Goal: Task Accomplishment & Management: Manage account settings

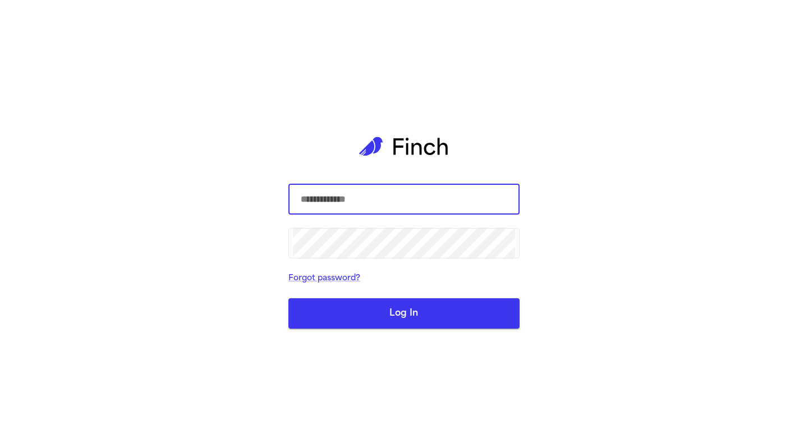
type input "**********"
click at [406, 302] on button "Log In" at bounding box center [403, 313] width 231 height 30
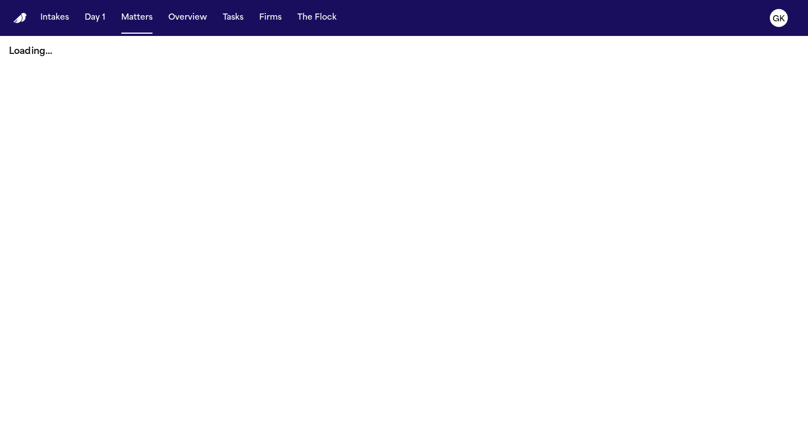
click at [24, 24] on nav "Intakes Day 1 Matters Overview Tasks Firms The Flock GK" at bounding box center [404, 18] width 808 height 36
click at [21, 17] on img "Home" at bounding box center [19, 18] width 13 height 11
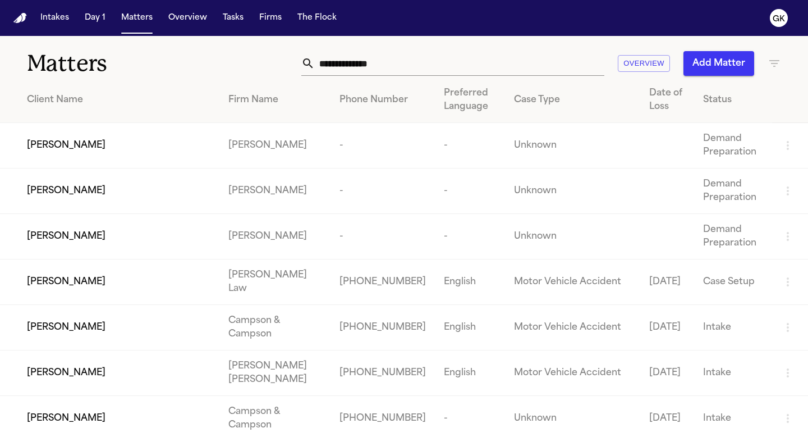
click at [367, 68] on input "text" at bounding box center [460, 63] width 290 height 25
click at [197, 138] on td "Jennifer Goins" at bounding box center [109, 145] width 219 height 45
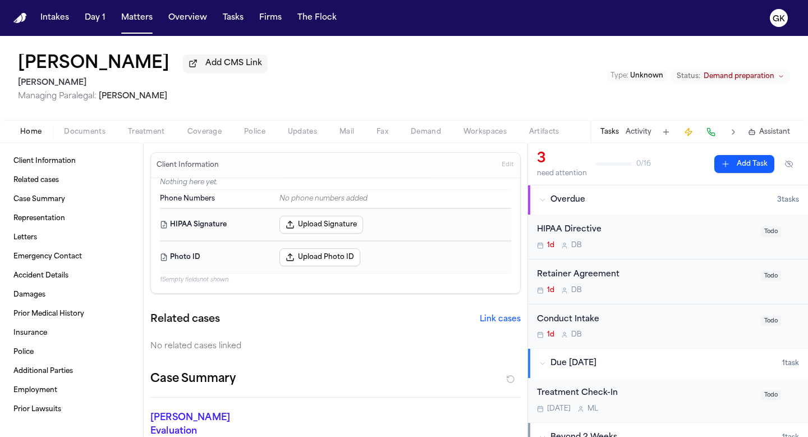
click at [86, 136] on span "Documents" at bounding box center [85, 131] width 42 height 9
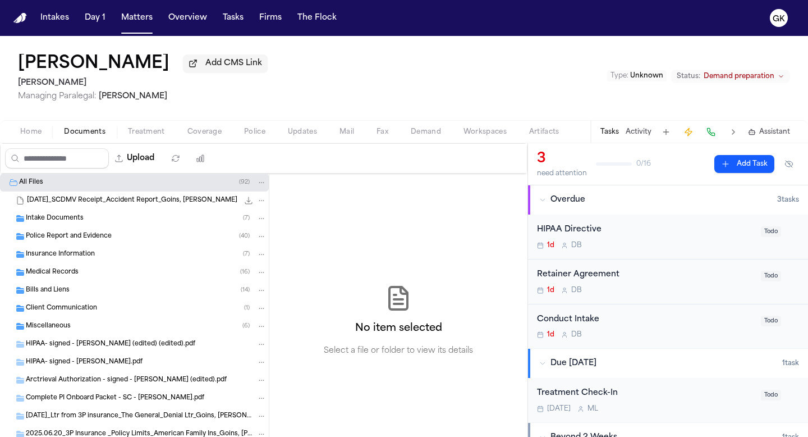
click at [5, 201] on span "File: 2025.06.05_SCDMV Receipt_Accident Report_Goins, Jennifer" at bounding box center [4, 200] width 4 height 4
click at [5, 185] on span "Folder: All Files" at bounding box center [4, 182] width 4 height 4
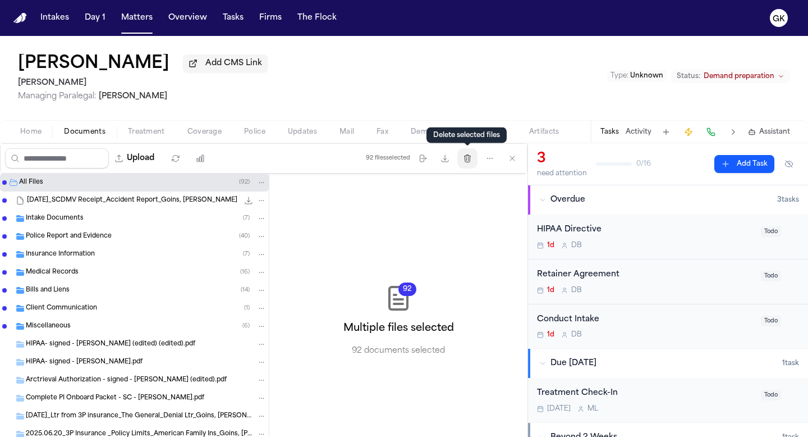
click at [470, 159] on icon "button" at bounding box center [468, 157] width 6 height 7
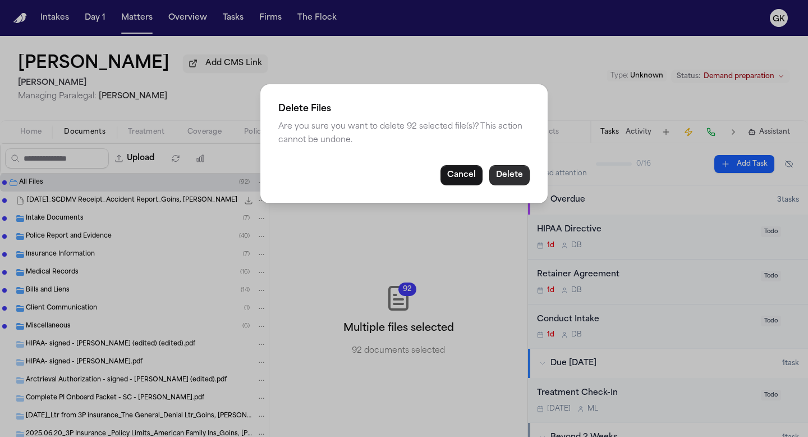
click at [504, 175] on button "Delete" at bounding box center [509, 175] width 40 height 20
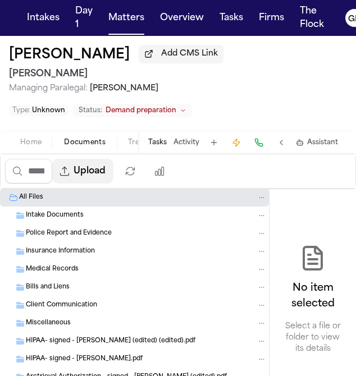
click at [95, 171] on button "Upload" at bounding box center [82, 171] width 61 height 25
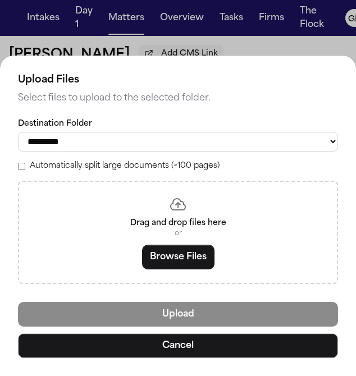
click at [183, 26] on div "**********" at bounding box center [178, 194] width 356 height 362
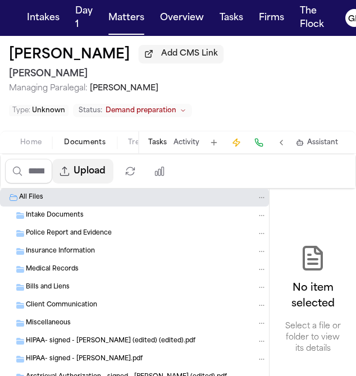
click at [93, 177] on button "Upload" at bounding box center [82, 171] width 61 height 25
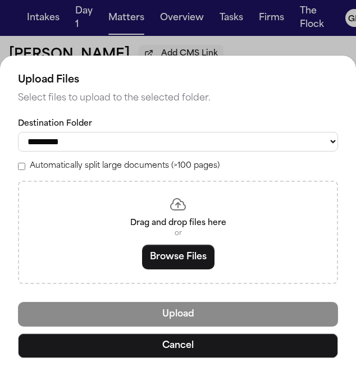
click at [76, 173] on div "**********" at bounding box center [178, 201] width 320 height 166
click at [77, 169] on label "Automatically split large documents (>100 pages)" at bounding box center [125, 165] width 190 height 11
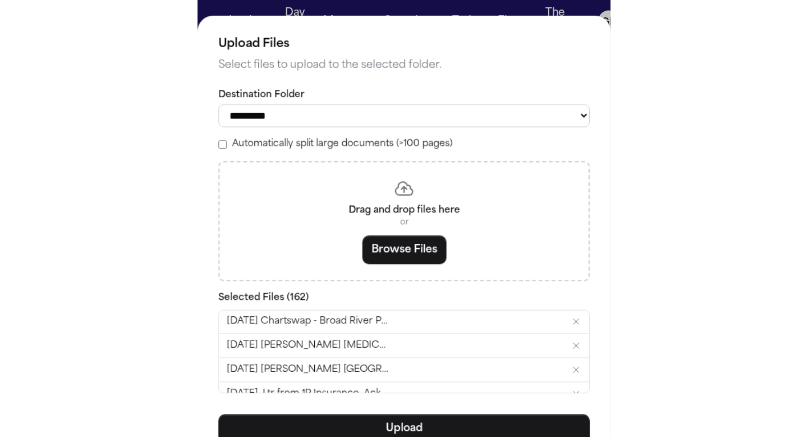
scroll to position [446, 0]
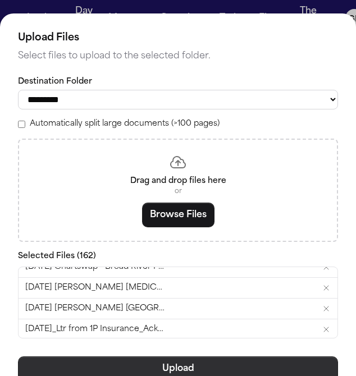
click at [212, 369] on button "Upload" at bounding box center [178, 368] width 320 height 25
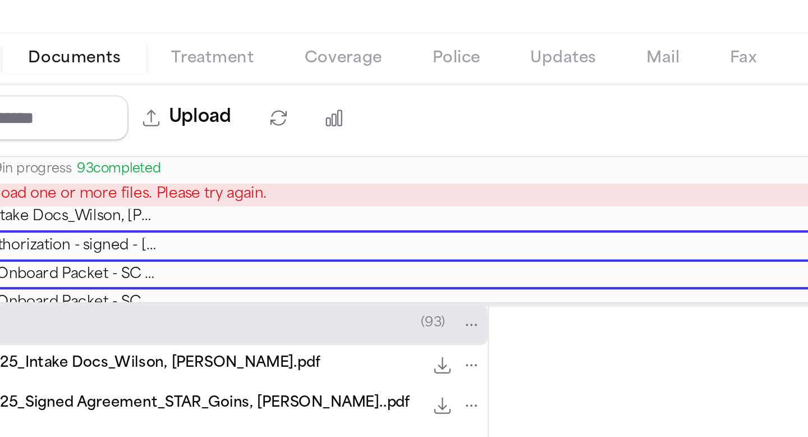
click at [93, 190] on span "Failed to upload one or more files. Please try again." at bounding box center [93, 193] width 156 height 8
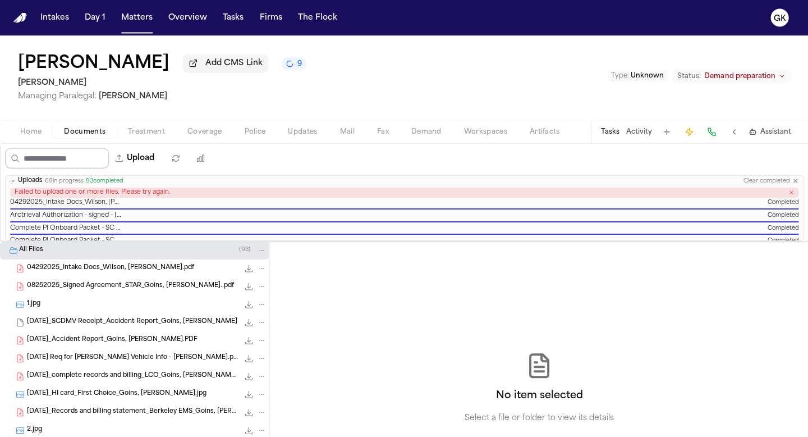
scroll to position [0, 0]
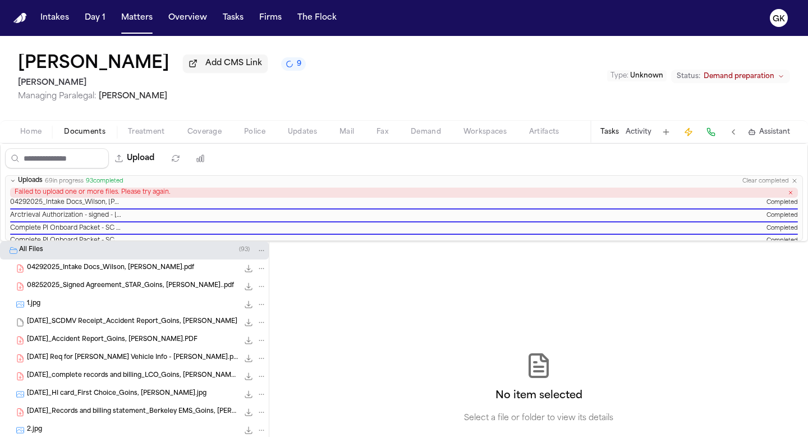
click at [281, 67] on div "Jennifer Goins Add CMS Link 9 Yanni Law Managing Paralegal: Michelle Landazabal…" at bounding box center [404, 78] width 808 height 84
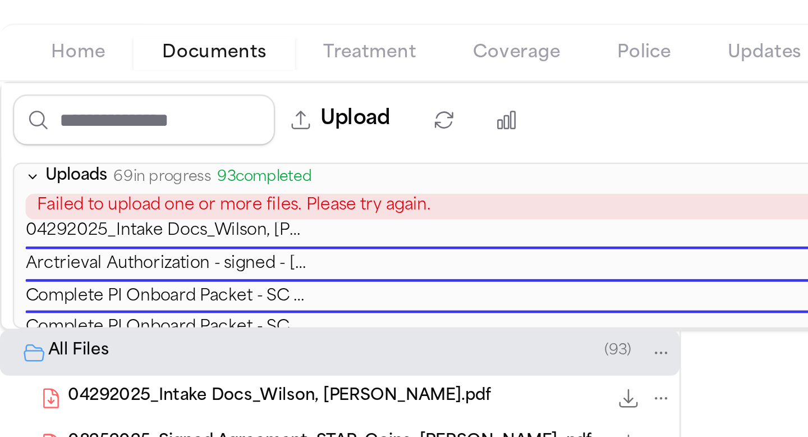
click at [53, 183] on span "69 in progress" at bounding box center [64, 180] width 39 height 7
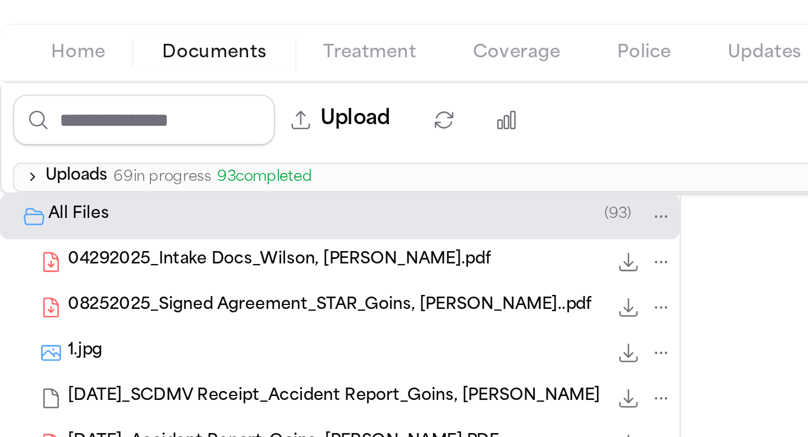
click at [53, 183] on span "69 in progress" at bounding box center [64, 180] width 39 height 7
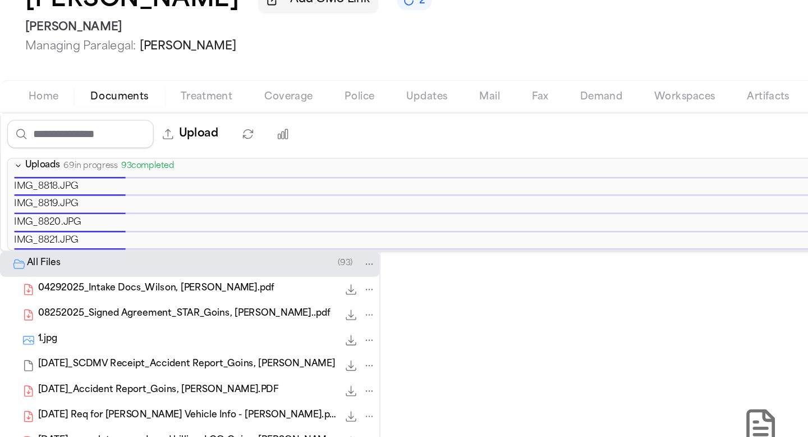
scroll to position [2020, 0]
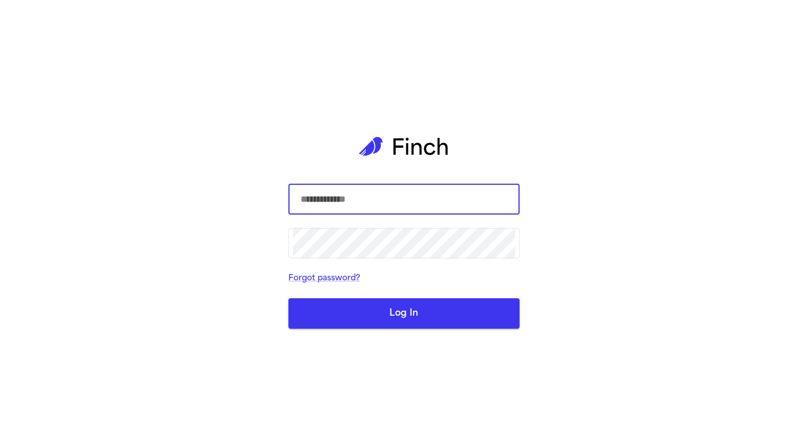
type input "**********"
click at [357, 315] on button "Log In" at bounding box center [403, 313] width 231 height 30
type input "**********"
click at [336, 322] on button "Log In" at bounding box center [403, 313] width 231 height 30
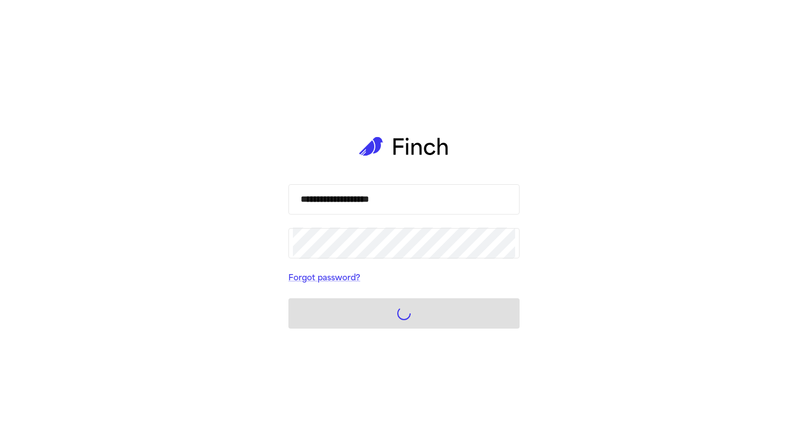
click at [166, 169] on div "**********" at bounding box center [404, 218] width 808 height 437
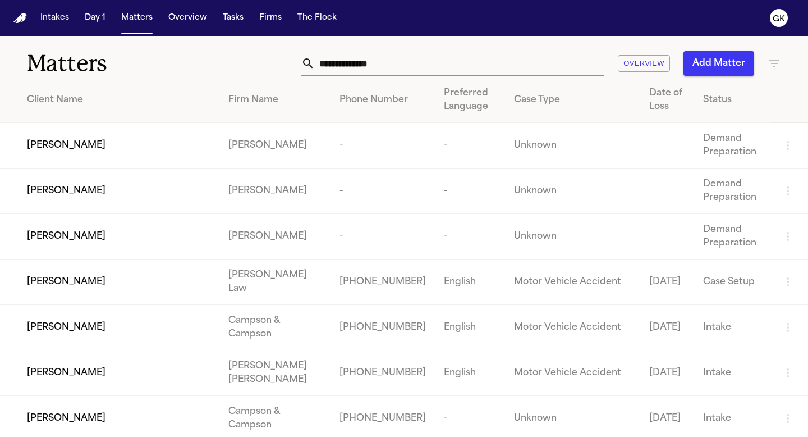
click at [361, 61] on input "text" at bounding box center [460, 63] width 290 height 25
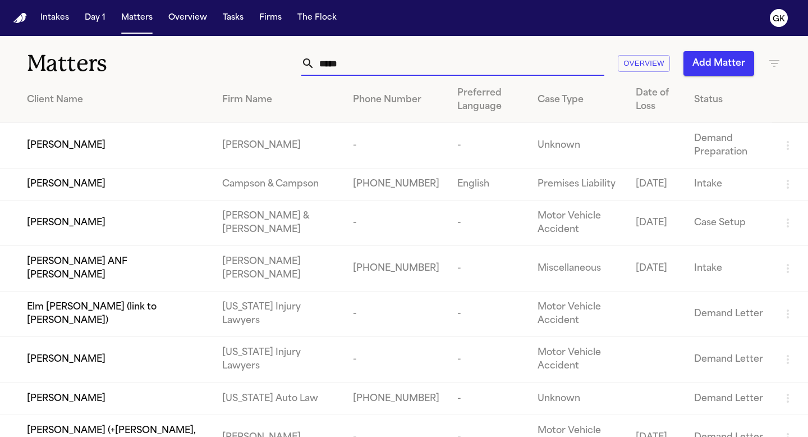
type input "*****"
click at [103, 149] on div "[PERSON_NAME]" at bounding box center [115, 145] width 177 height 13
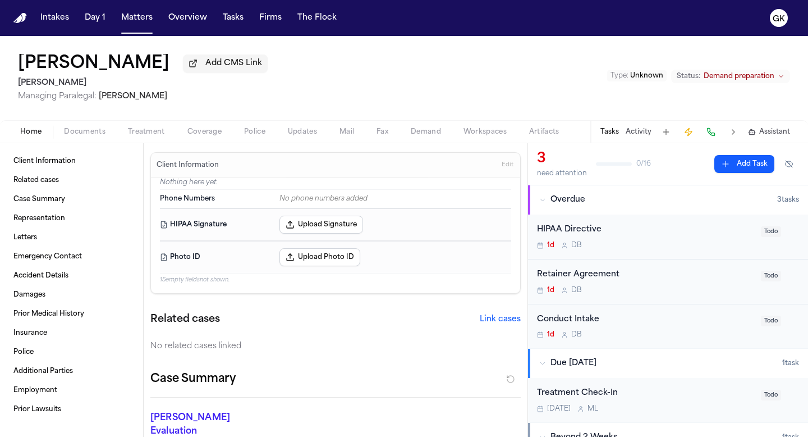
click at [81, 143] on div "Home Documents Treatment Coverage Police Updates Mail Fax Demand Workspaces Art…" at bounding box center [404, 131] width 808 height 22
click at [85, 126] on div "Home Documents Treatment Coverage Police Updates Mail Fax Demand Workspaces Art…" at bounding box center [404, 131] width 808 height 22
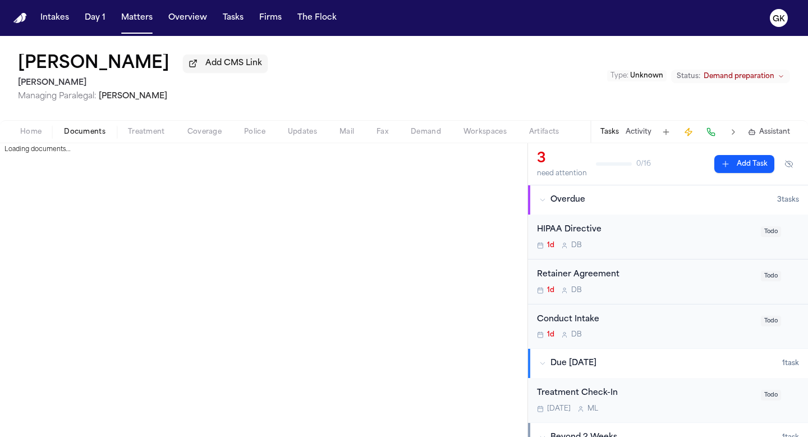
click at [87, 130] on span "Documents" at bounding box center [85, 131] width 42 height 9
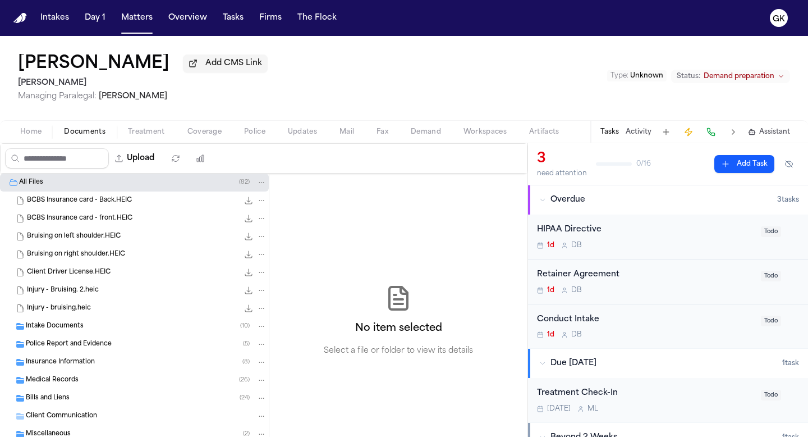
click at [429, 134] on span "Demand" at bounding box center [426, 131] width 30 height 9
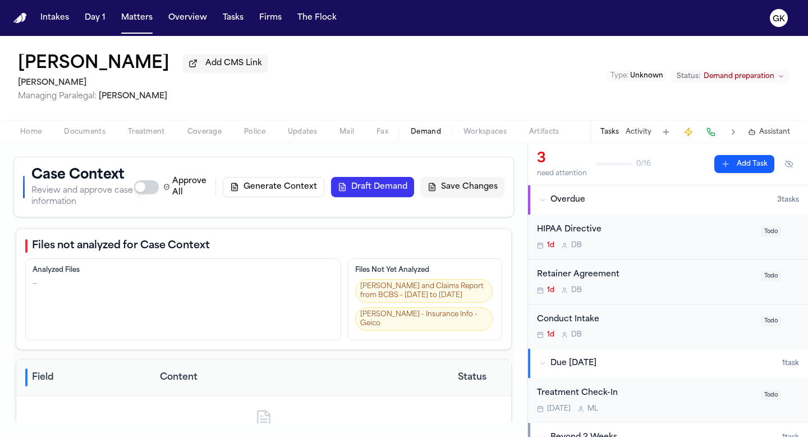
click at [260, 191] on button "Generate Context" at bounding box center [274, 187] width 102 height 20
click at [281, 66] on button "1" at bounding box center [292, 63] width 23 height 13
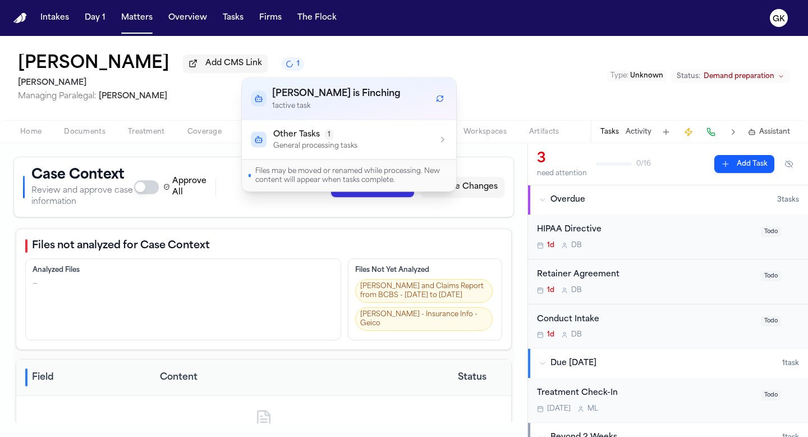
click at [277, 139] on span "Other Tasks" at bounding box center [296, 134] width 47 height 11
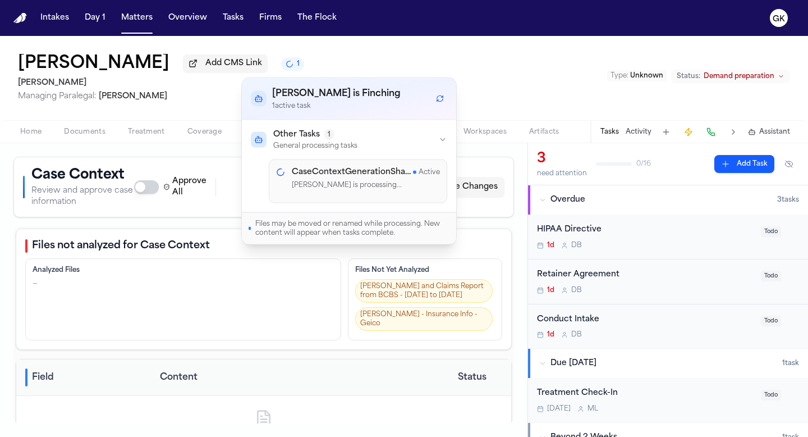
click at [331, 56] on div "[PERSON_NAME] Add CMS Link 1 [PERSON_NAME] Managing Paralegal: [PERSON_NAME] Ty…" at bounding box center [404, 78] width 808 height 84
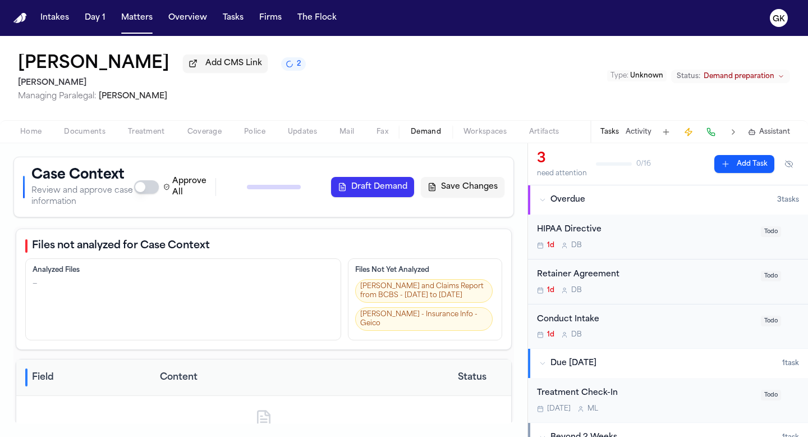
click at [657, 72] on span "Unknown" at bounding box center [646, 75] width 33 height 7
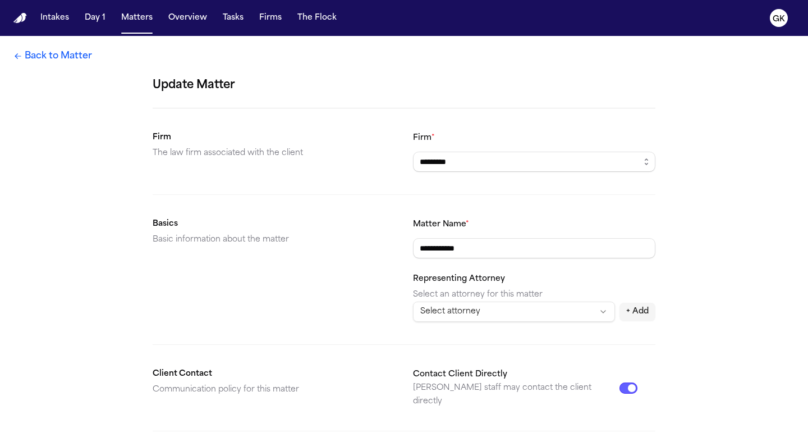
click at [42, 54] on link "Back to Matter" at bounding box center [52, 55] width 79 height 13
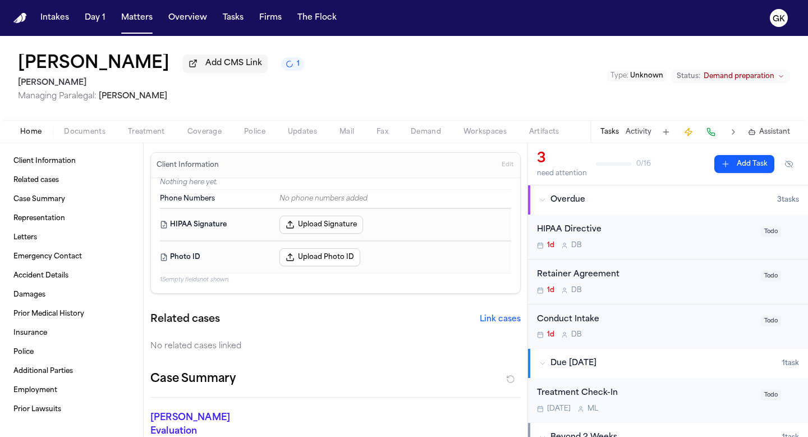
click at [423, 136] on span "Demand" at bounding box center [426, 131] width 30 height 9
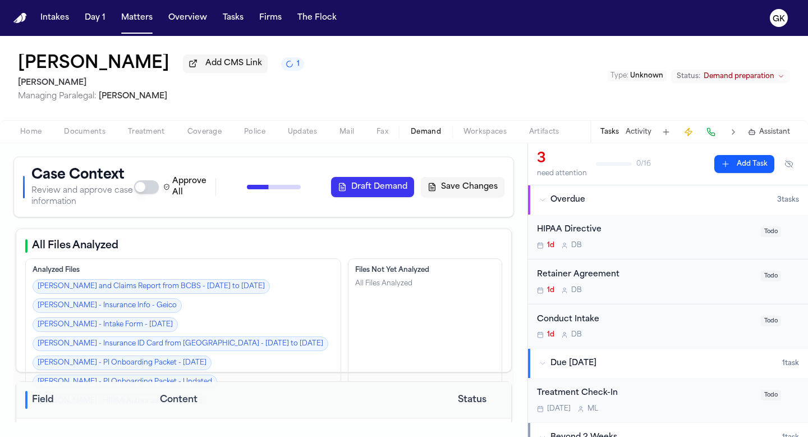
click at [296, 187] on div "Approve All Generate Context Draft Demand Save Changes" at bounding box center [319, 187] width 370 height 22
click at [267, 72] on div "Leigh Moring Add CMS Link 1 Yanni Law Managing Paralegal: Michelle Landazabal T…" at bounding box center [404, 78] width 808 height 84
click at [281, 71] on button "1" at bounding box center [292, 63] width 23 height 13
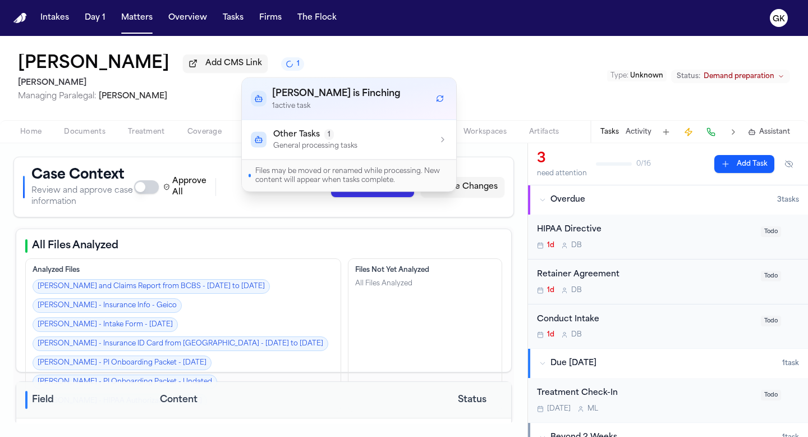
click at [278, 129] on span "Other Tasks" at bounding box center [296, 134] width 47 height 11
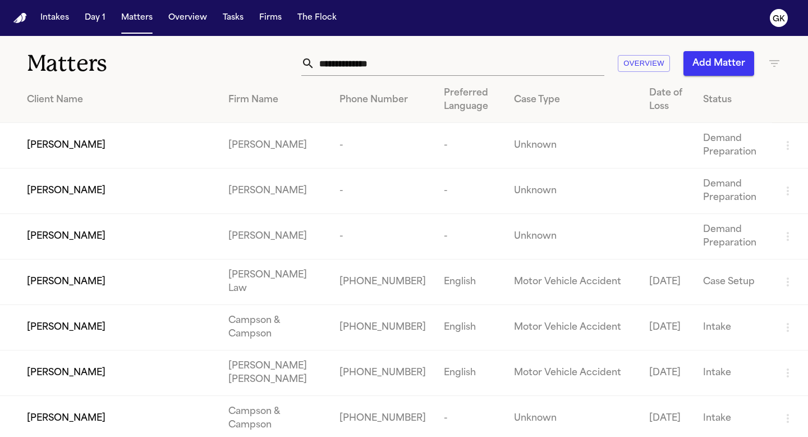
click at [122, 199] on td "Jessica Vickery" at bounding box center [109, 190] width 219 height 45
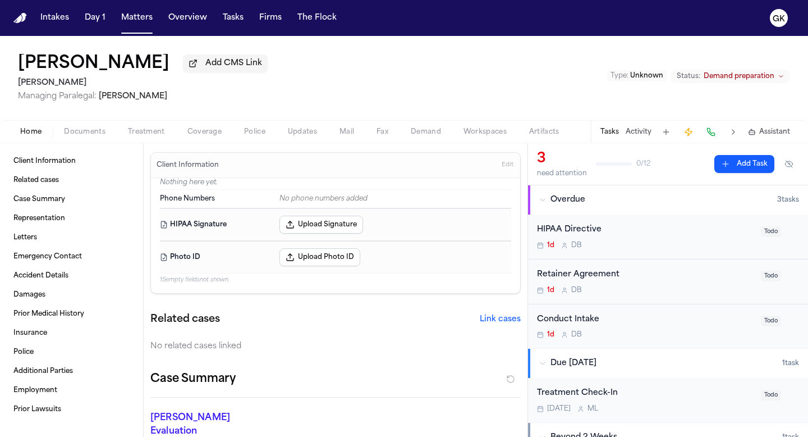
click at [438, 134] on span "Demand" at bounding box center [426, 131] width 30 height 9
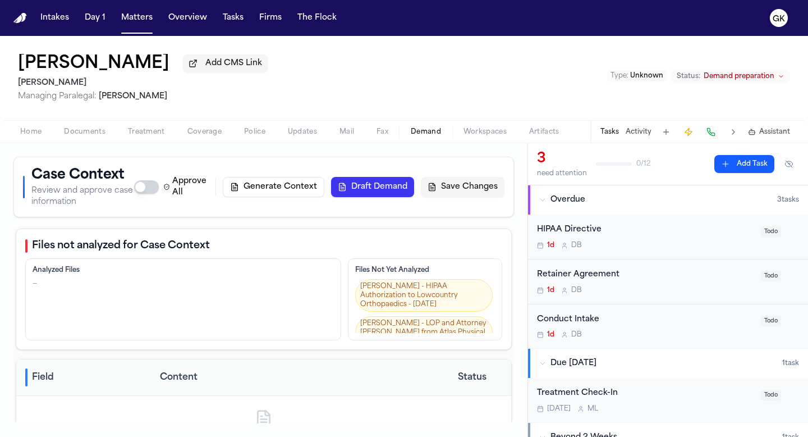
click at [269, 183] on button "Generate Context" at bounding box center [274, 187] width 102 height 20
click at [264, 187] on button "Generate Context" at bounding box center [274, 187] width 102 height 20
click at [636, 77] on span "Unknown" at bounding box center [646, 75] width 33 height 7
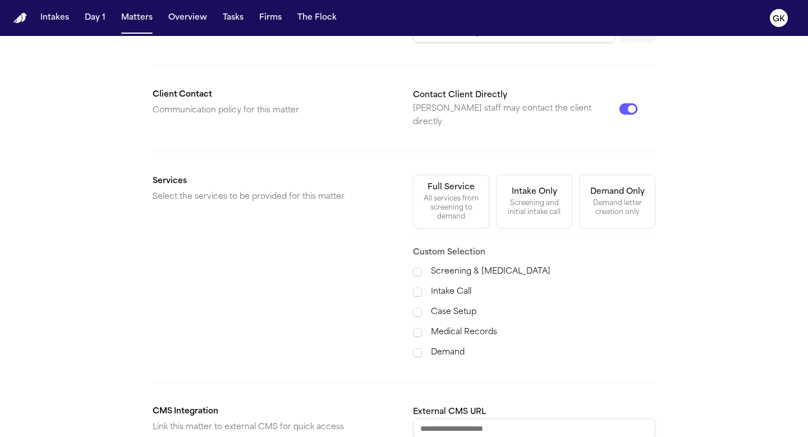
scroll to position [415, 0]
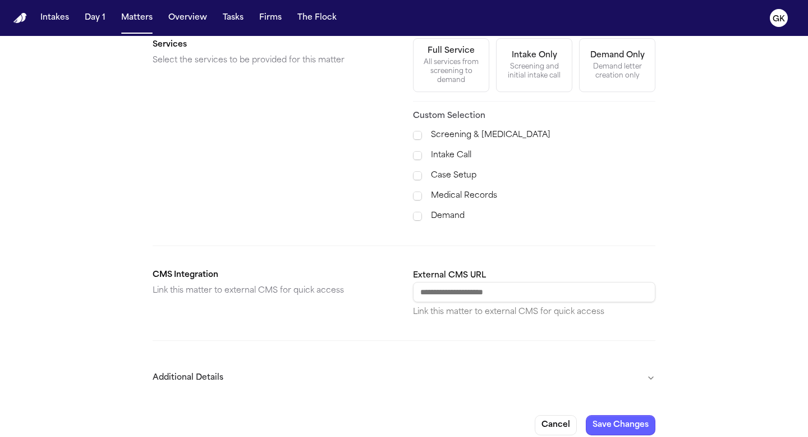
click at [392, 369] on button "Additional Details" at bounding box center [404, 377] width 503 height 29
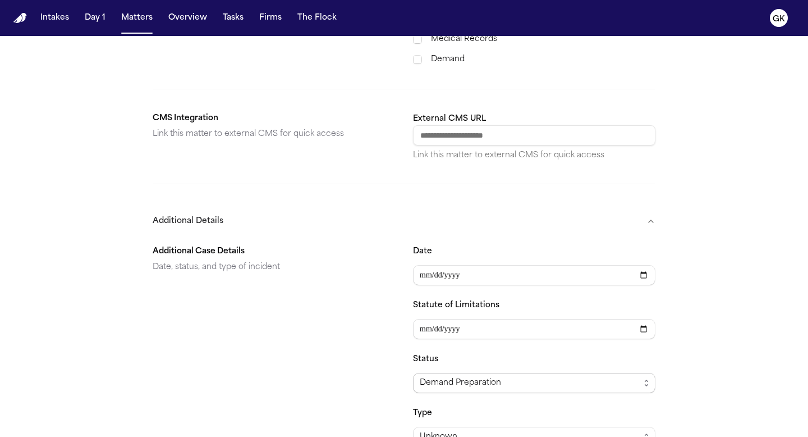
scroll to position [652, 0]
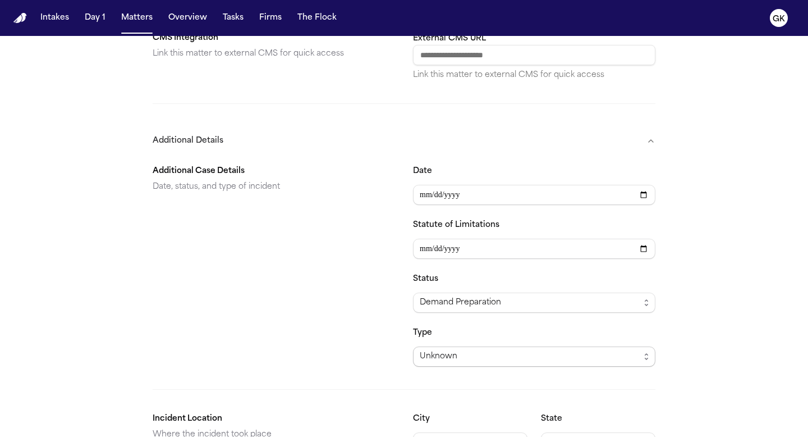
click at [458, 352] on span "Unknown" at bounding box center [534, 356] width 242 height 20
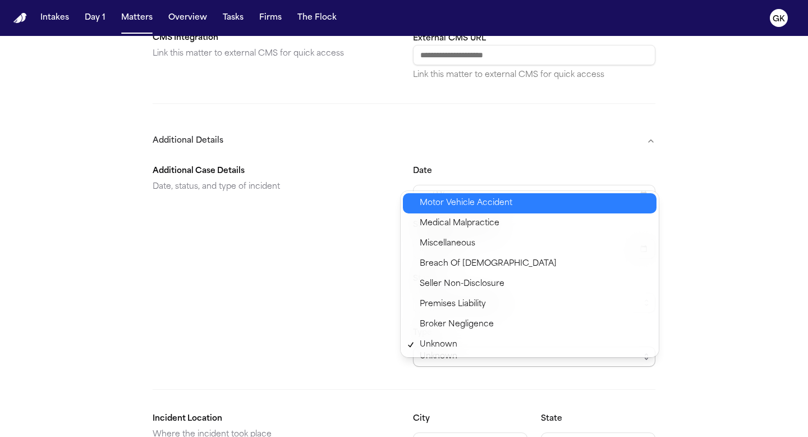
click at [530, 207] on span "Motor Vehicle Accident" at bounding box center [535, 202] width 230 height 13
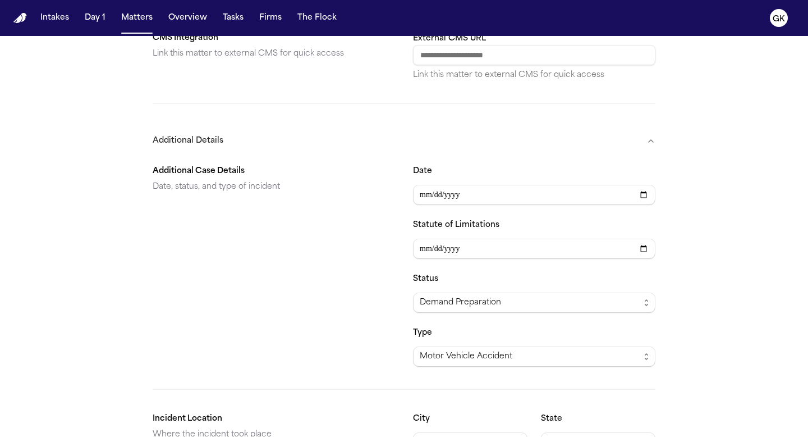
scroll to position [721, 0]
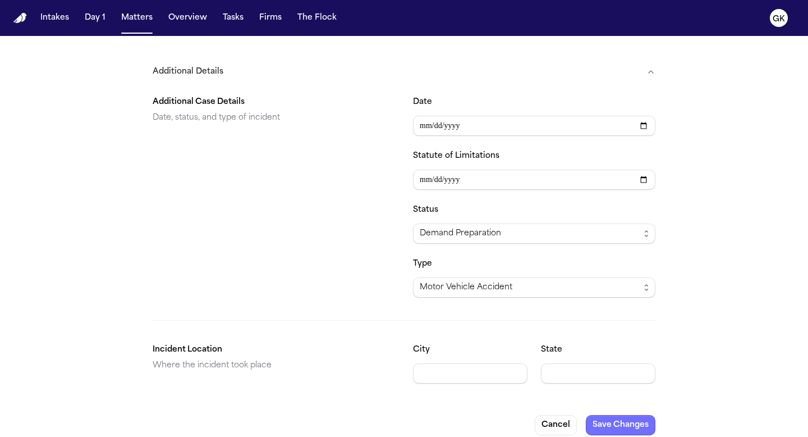
click at [602, 415] on button "Save Changes" at bounding box center [621, 425] width 70 height 20
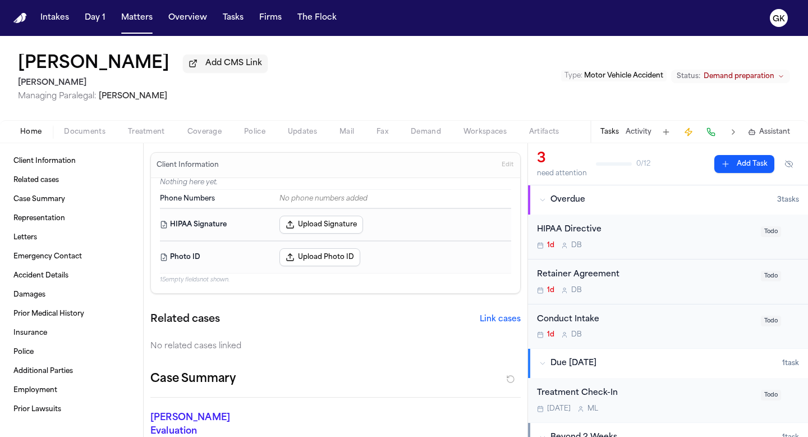
click at [426, 132] on span "Demand" at bounding box center [426, 131] width 30 height 9
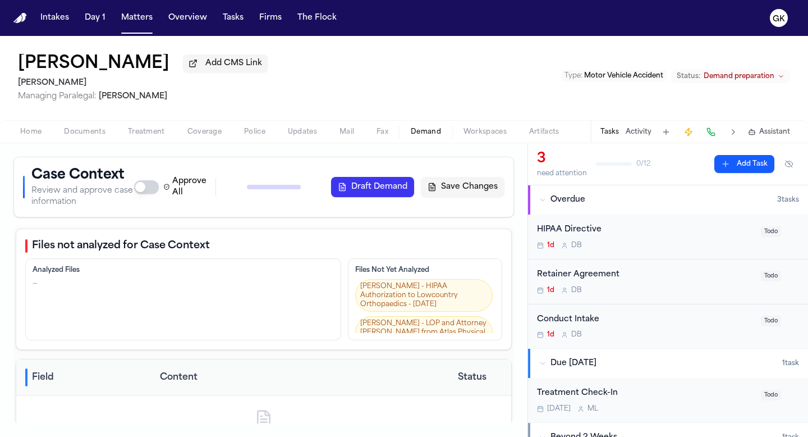
click at [233, 189] on div "Approve All Generate Context Draft Demand Save Changes" at bounding box center [319, 187] width 370 height 22
click at [281, 63] on button "6" at bounding box center [293, 63] width 25 height 13
click at [402, 51] on div "Jessica Vickery Add CMS Link 3 Yanni Law Managing Paralegal: Michelle Landazaba…" at bounding box center [404, 78] width 808 height 84
click at [285, 68] on icon "3 active tasks" at bounding box center [290, 64] width 10 height 10
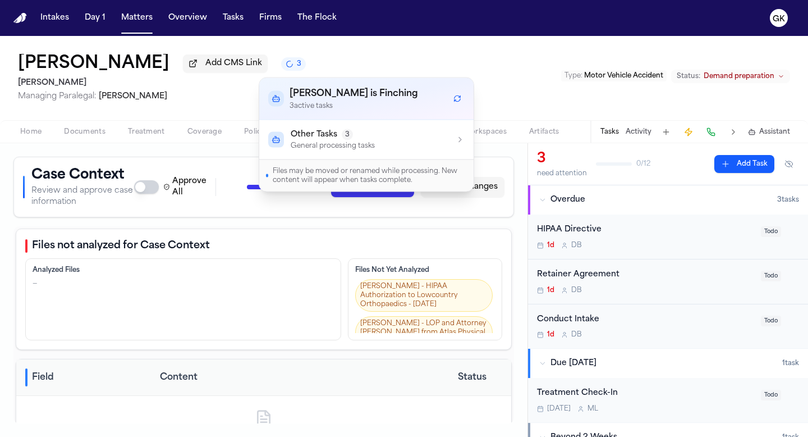
click at [300, 137] on span "Other Tasks" at bounding box center [314, 134] width 47 height 11
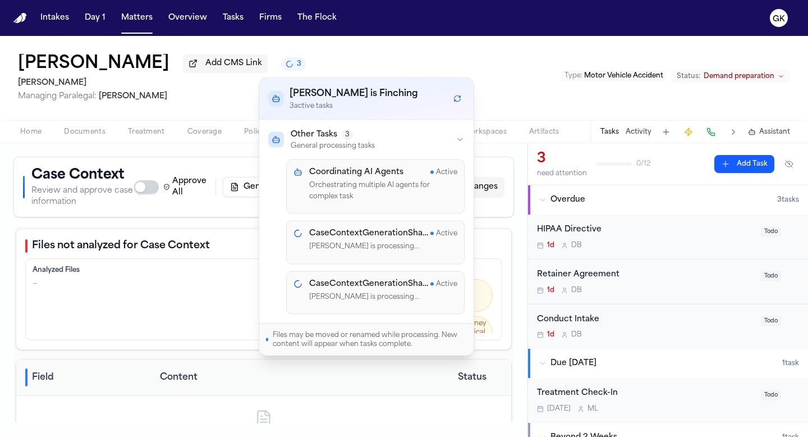
click at [520, 66] on div "Jessica Vickery Add CMS Link 3 Yanni Law Managing Paralegal: Michelle Landazaba…" at bounding box center [404, 78] width 808 height 84
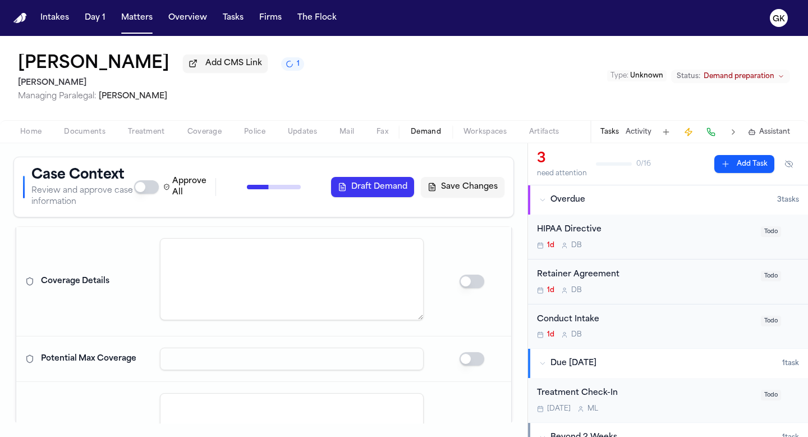
scroll to position [1089, 0]
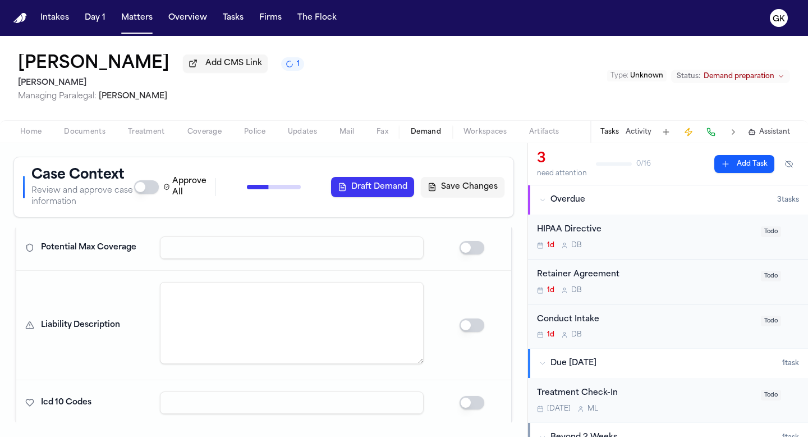
click at [284, 189] on div "Approve All Generate Context Draft Demand Save Changes" at bounding box center [319, 187] width 370 height 22
click at [281, 68] on button "1" at bounding box center [292, 63] width 23 height 13
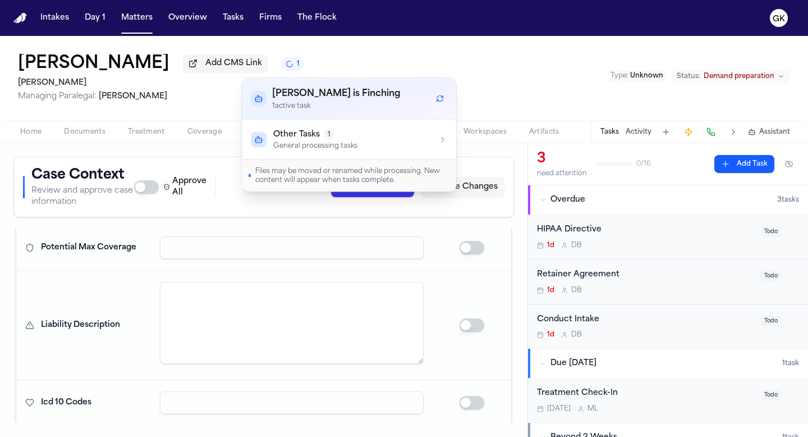
click at [306, 148] on p "General processing tasks" at bounding box center [315, 145] width 84 height 9
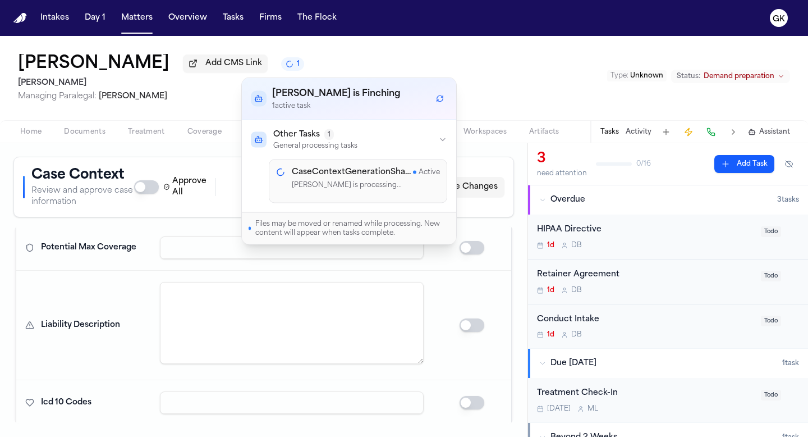
click at [541, 71] on div "[PERSON_NAME] Add CMS Link 1 [PERSON_NAME] Managing Paralegal: [PERSON_NAME] Ty…" at bounding box center [404, 78] width 808 height 84
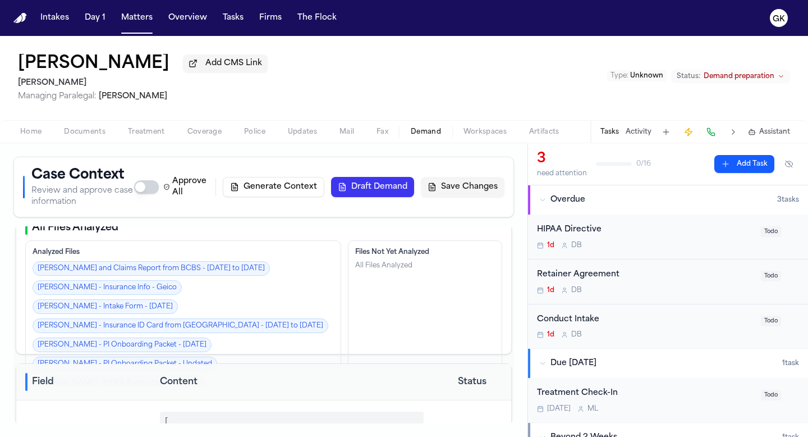
scroll to position [0, 0]
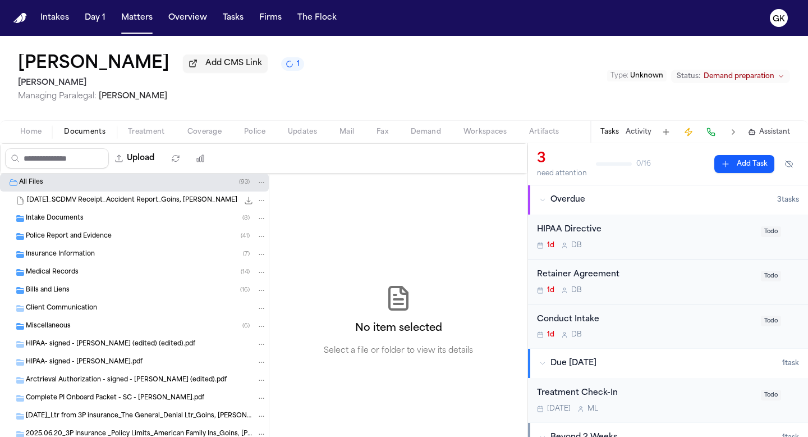
click at [284, 66] on icon "1 active task" at bounding box center [289, 64] width 10 height 10
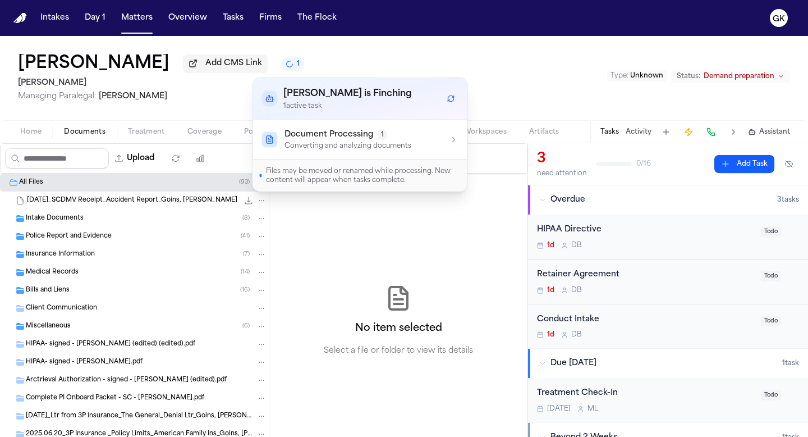
click at [319, 143] on p "Converting and analyzing documents" at bounding box center [347, 145] width 127 height 9
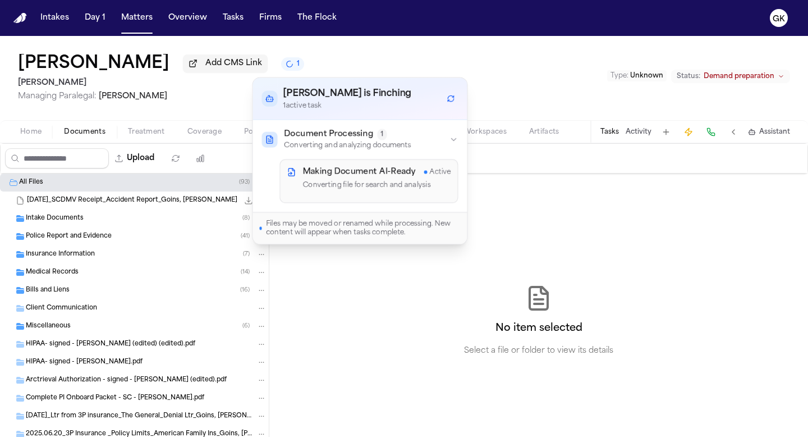
click at [236, 102] on span "Managing Paralegal: [PERSON_NAME]" at bounding box center [161, 96] width 286 height 11
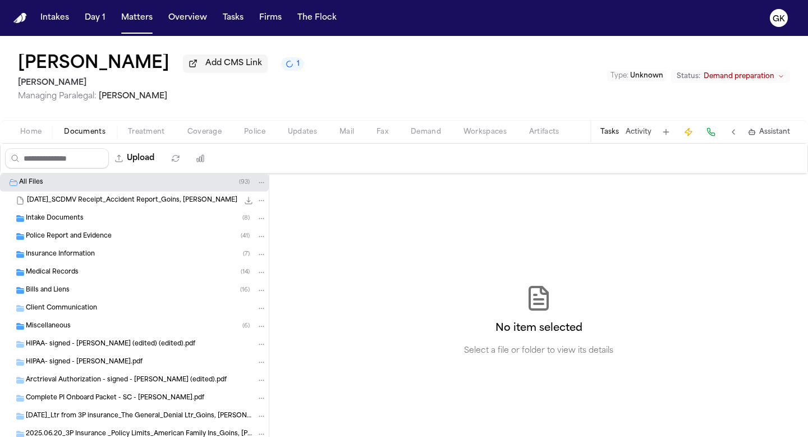
click at [281, 71] on button "1" at bounding box center [292, 63] width 23 height 13
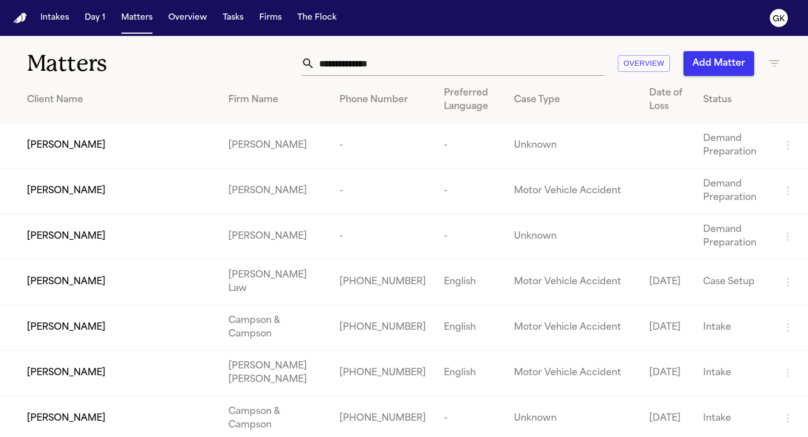
click at [350, 59] on input "text" at bounding box center [460, 63] width 290 height 25
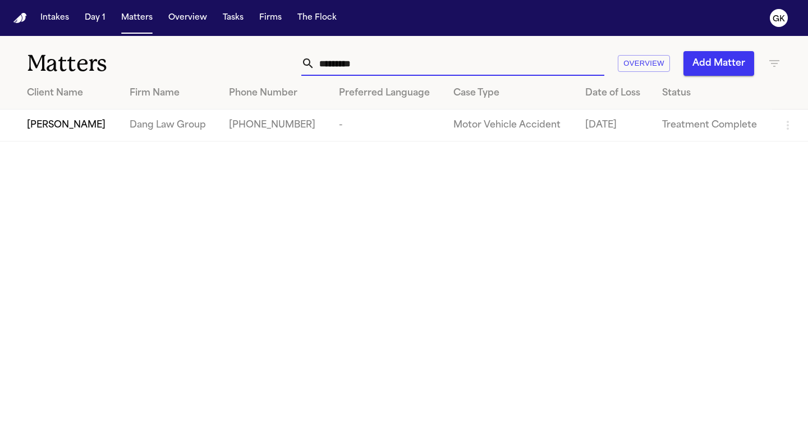
type input "*********"
click at [196, 130] on td "Dang Law Group" at bounding box center [170, 125] width 99 height 32
click at [156, 126] on td "Dang Law Group" at bounding box center [170, 125] width 99 height 32
click at [94, 127] on span "[PERSON_NAME]" at bounding box center [66, 124] width 79 height 13
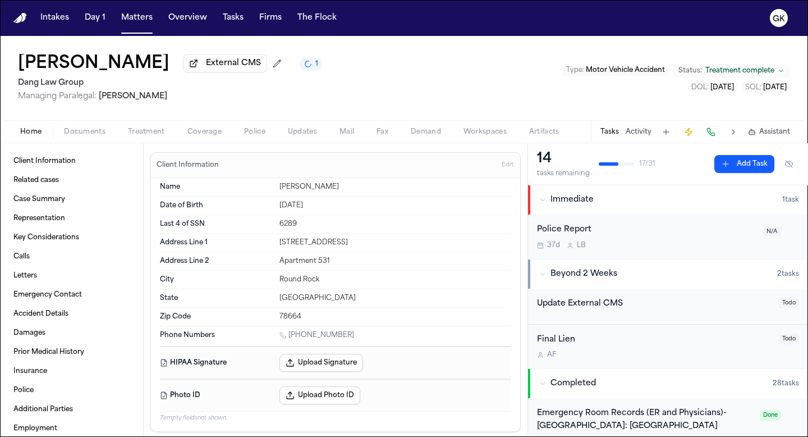
click at [355, 74] on span "Treatment complete" at bounding box center [739, 70] width 69 height 9
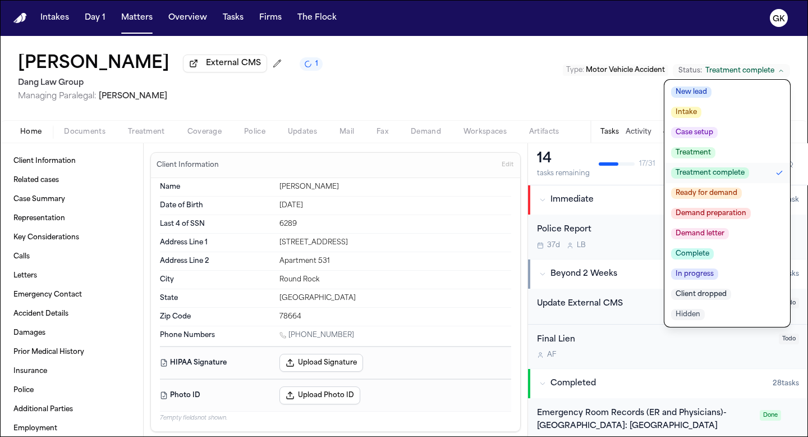
click at [355, 214] on span "Demand preparation" at bounding box center [711, 213] width 80 height 11
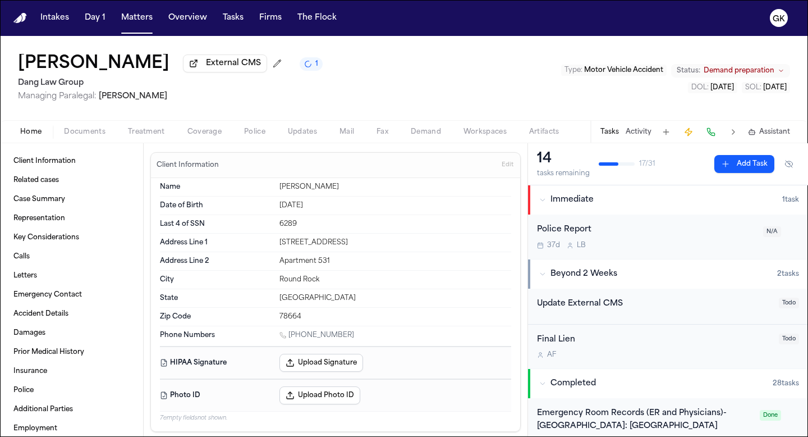
click at [355, 135] on button "Demand" at bounding box center [426, 131] width 53 height 13
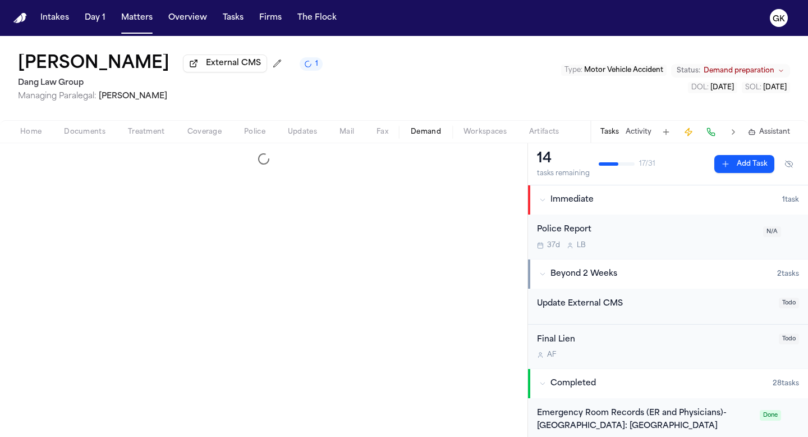
select select "**********"
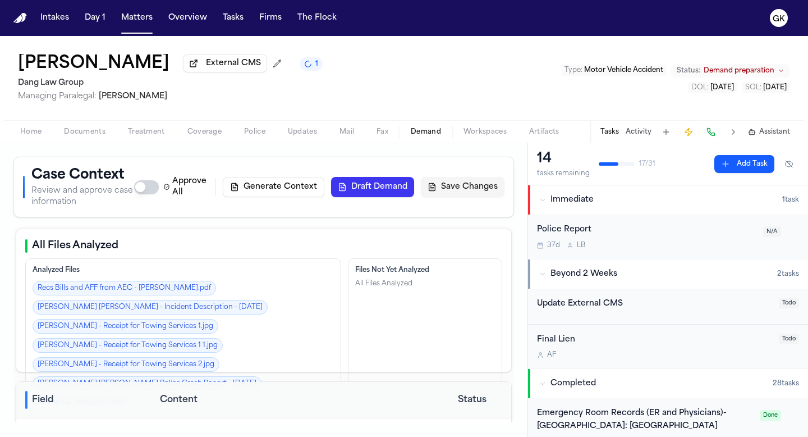
scroll to position [318, 0]
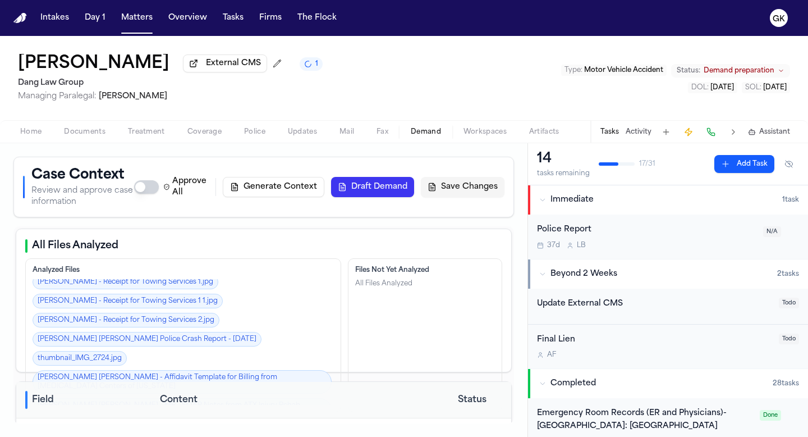
click at [98, 136] on span "Documents" at bounding box center [85, 131] width 42 height 9
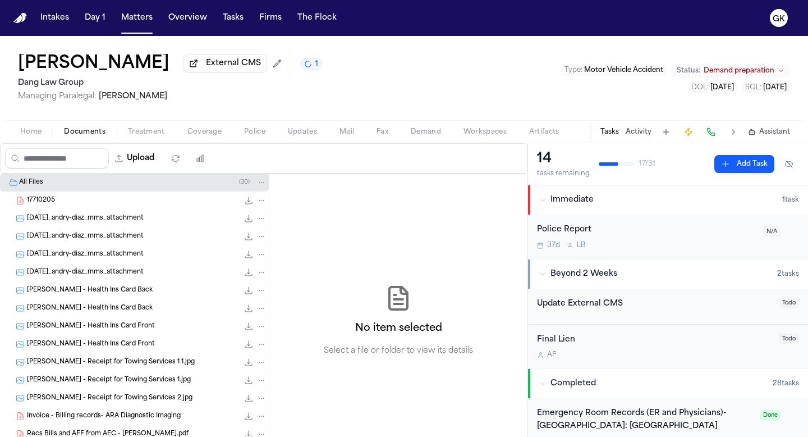
click at [151, 131] on span "Treatment" at bounding box center [146, 131] width 37 height 9
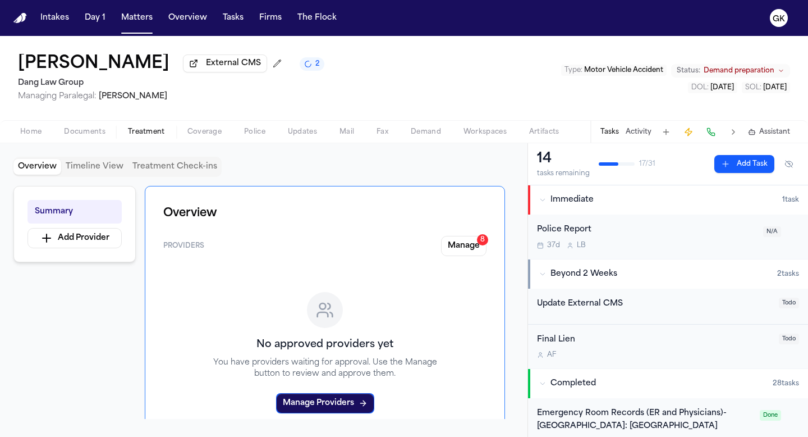
click at [90, 126] on div "Home Documents Treatment Coverage Police Updates Mail Fax Demand Workspaces Art…" at bounding box center [404, 131] width 808 height 22
click at [89, 136] on span "Documents" at bounding box center [85, 131] width 42 height 9
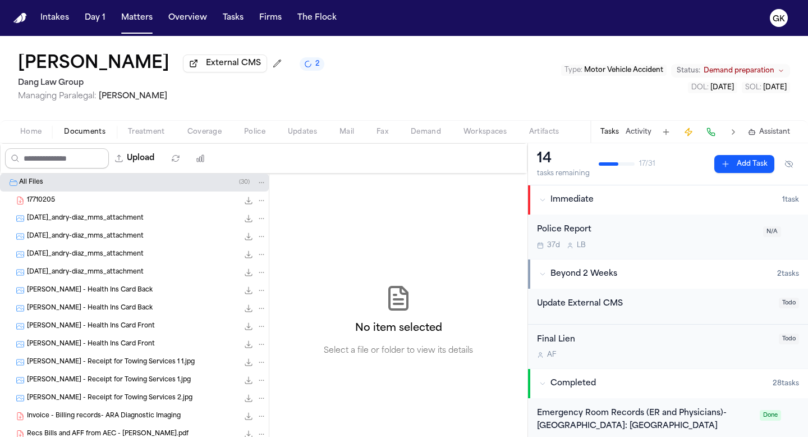
click at [60, 158] on input "Search files" at bounding box center [57, 158] width 104 height 20
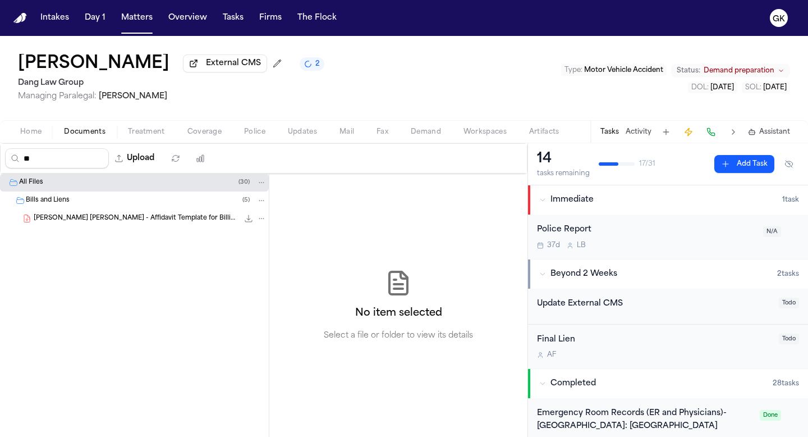
type input "*"
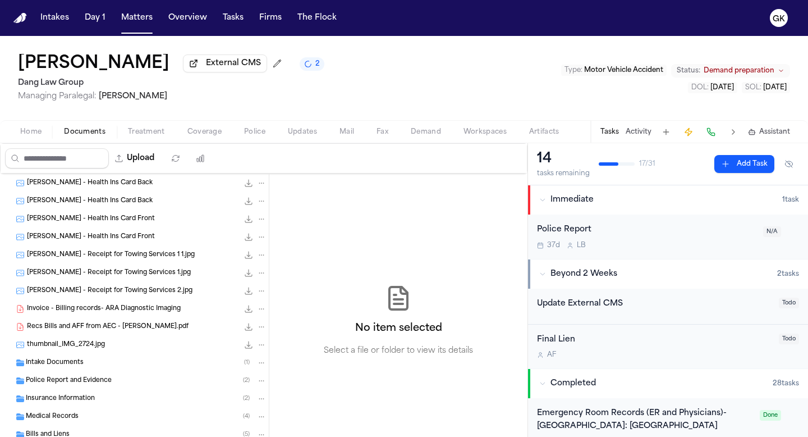
scroll to position [108, 0]
click at [113, 323] on span "Recs Bills and AFF from AEC - [PERSON_NAME].pdf" at bounding box center [108, 327] width 162 height 10
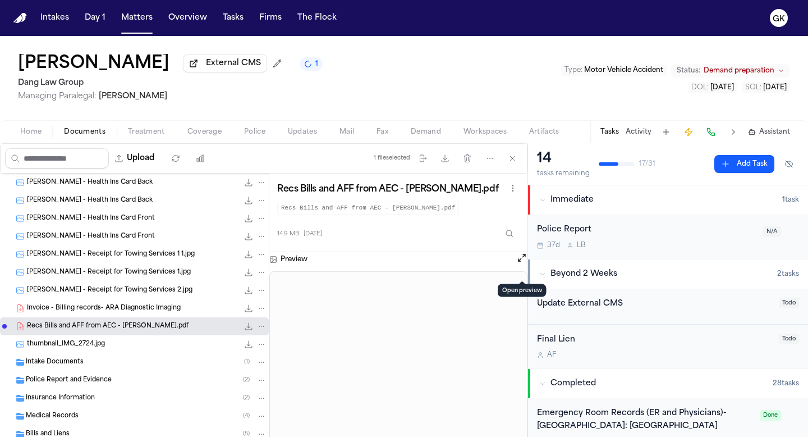
click at [355, 263] on button "Open preview" at bounding box center [521, 257] width 11 height 11
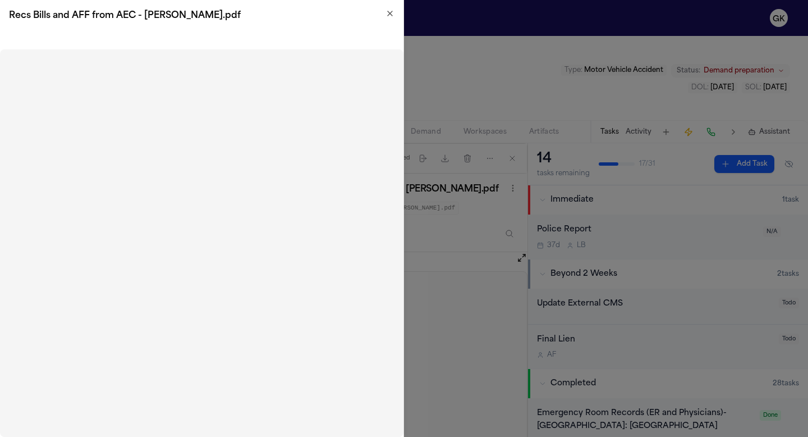
click at [355, 17] on icon "button" at bounding box center [389, 13] width 9 height 9
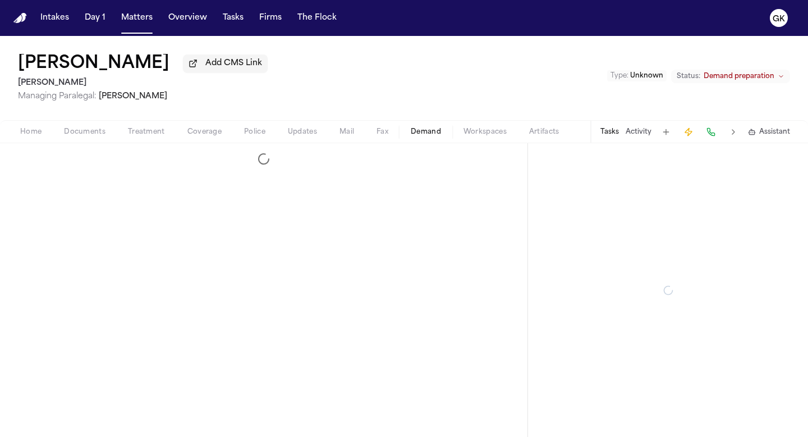
select select "**********"
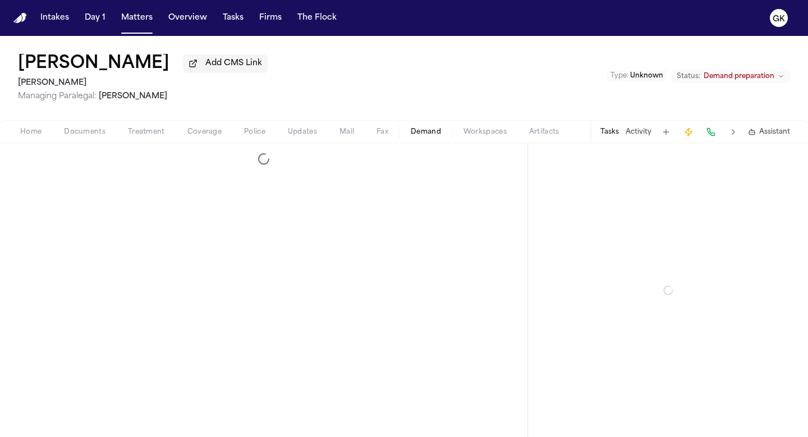
select select "**********"
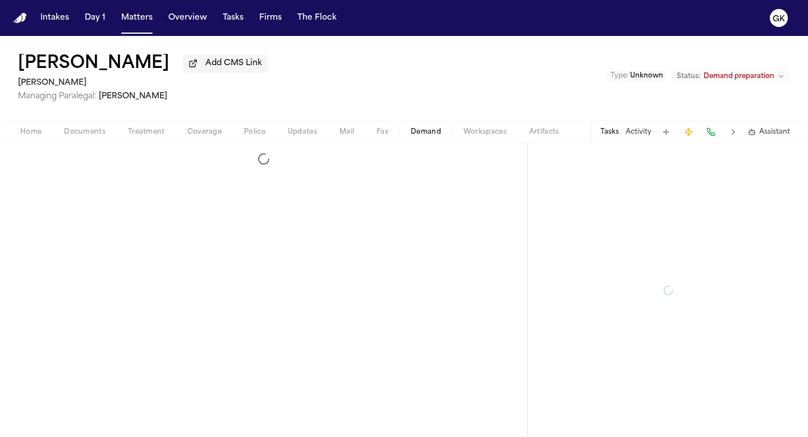
select select "**********"
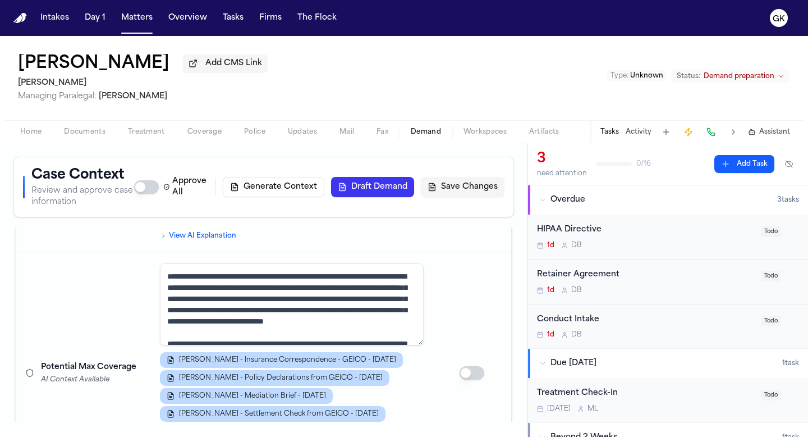
scroll to position [2, 0]
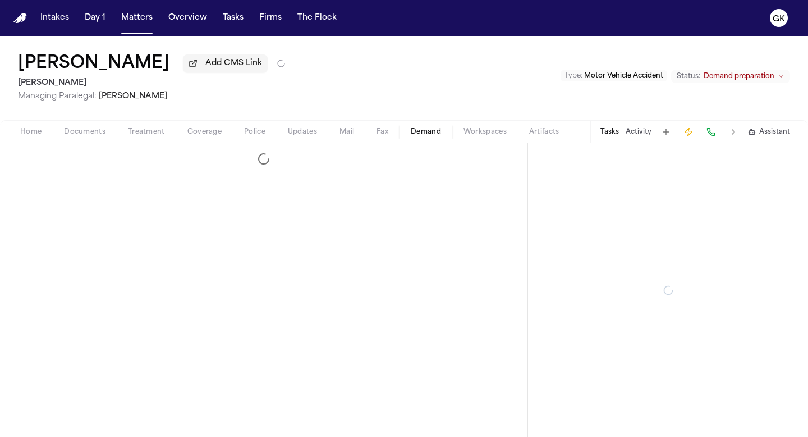
select select "**********"
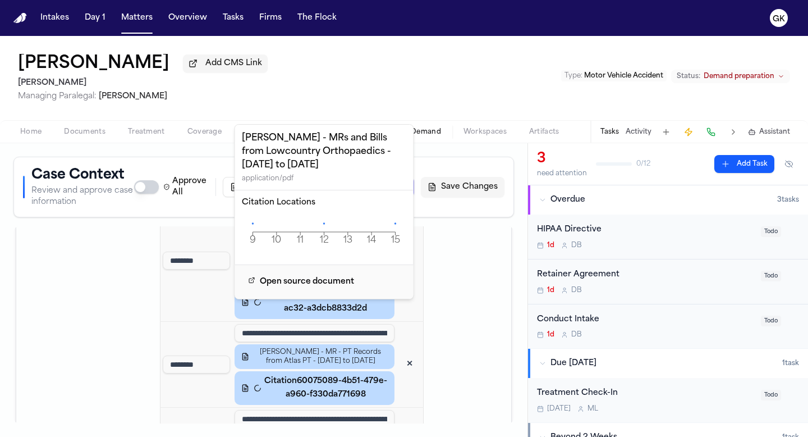
scroll to position [2032, 0]
